Goal: Navigation & Orientation: Go to known website

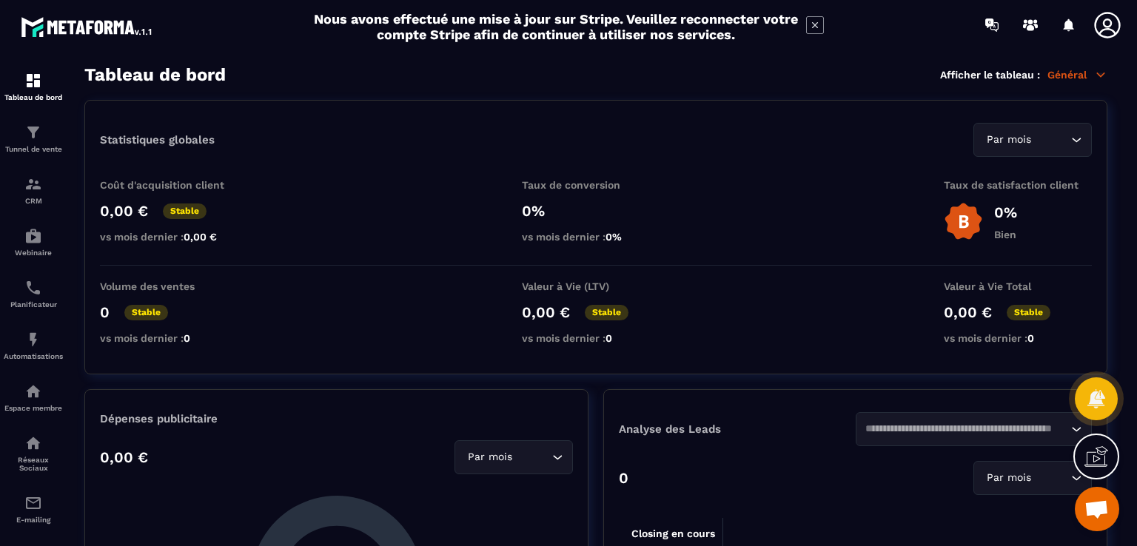
click at [130, 26] on img at bounding box center [87, 26] width 133 height 27
click at [1110, 27] on icon at bounding box center [1108, 25] width 30 height 30
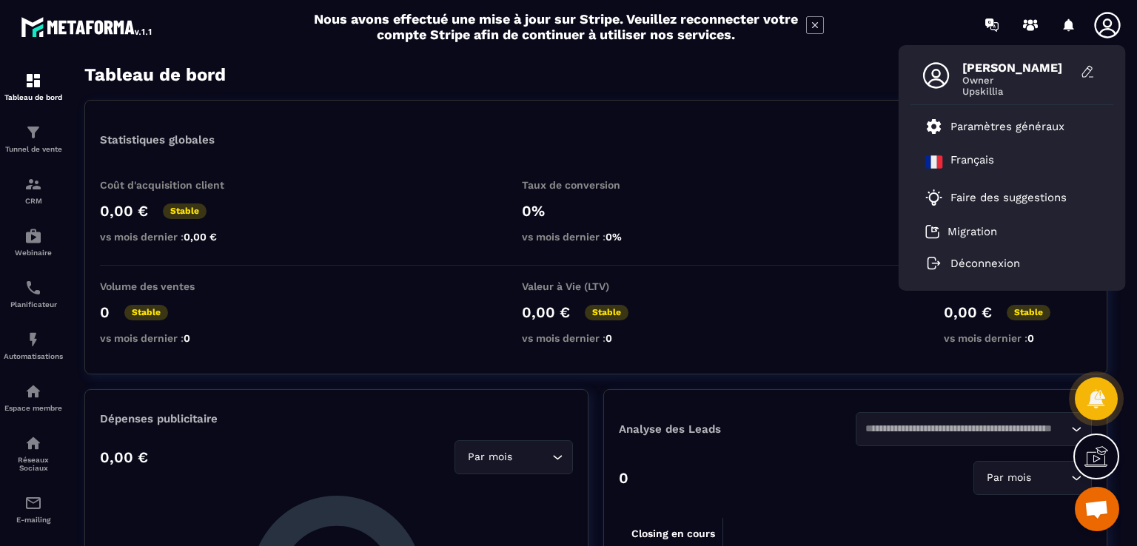
click at [1005, 64] on span "[PERSON_NAME]" at bounding box center [1017, 68] width 111 height 14
click at [1096, 25] on icon at bounding box center [1107, 25] width 26 height 26
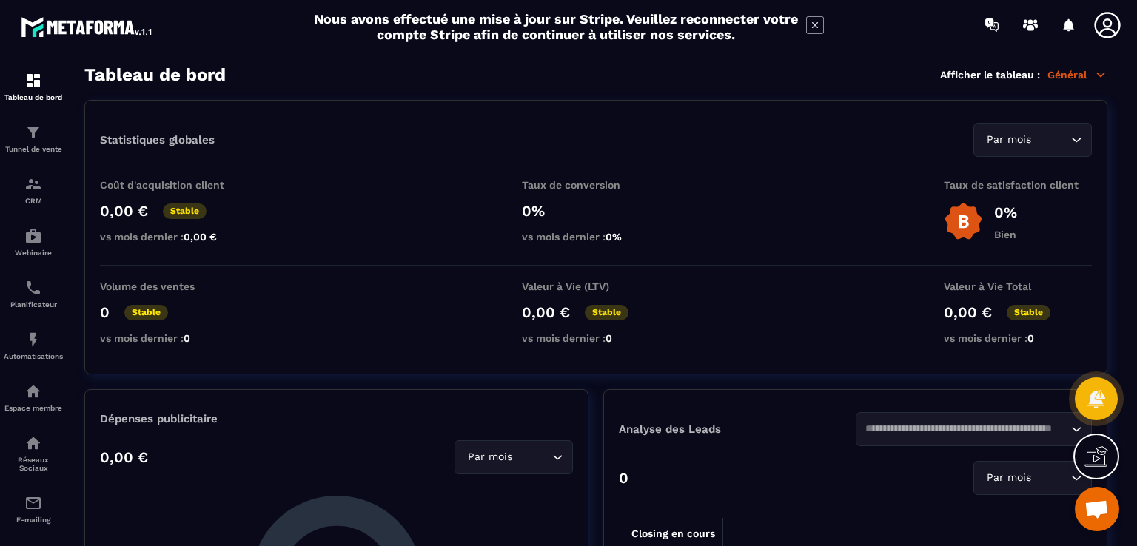
click at [94, 33] on img at bounding box center [87, 26] width 133 height 27
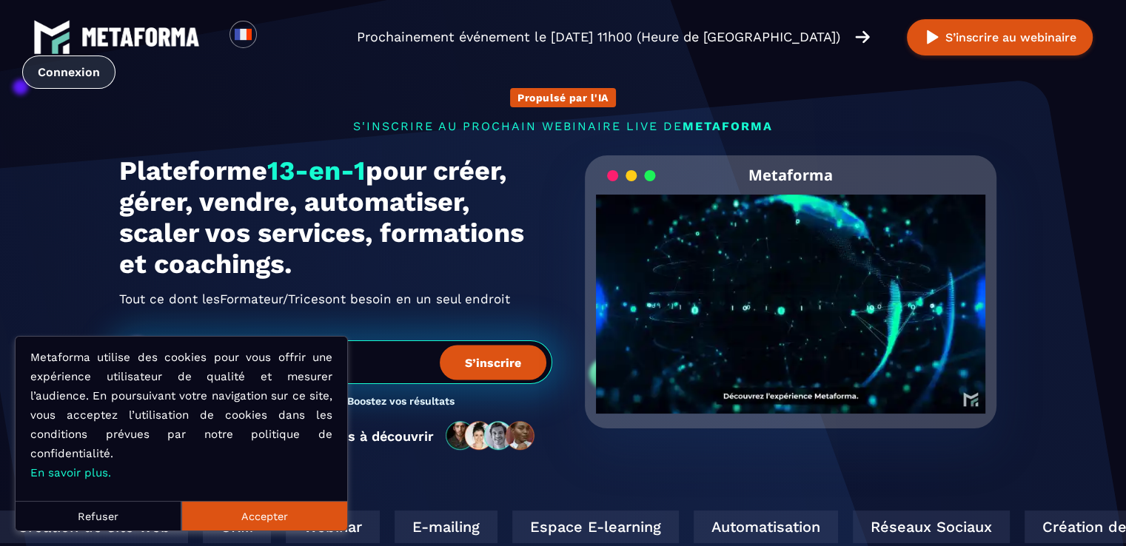
click at [115, 56] on link "Connexion" at bounding box center [68, 72] width 93 height 33
